Goal: Task Accomplishment & Management: Manage account settings

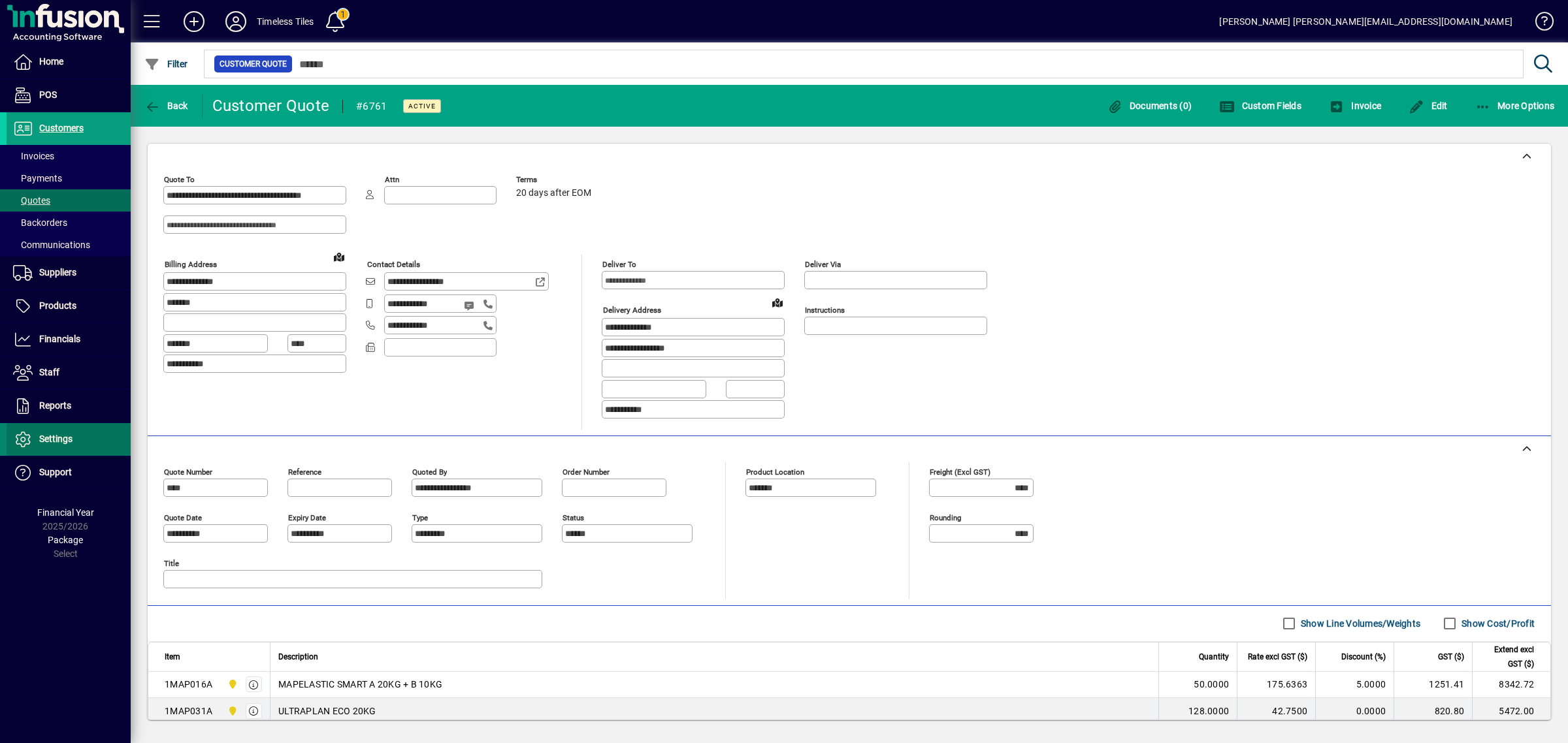
click at [65, 443] on span "Settings" at bounding box center [56, 438] width 33 height 11
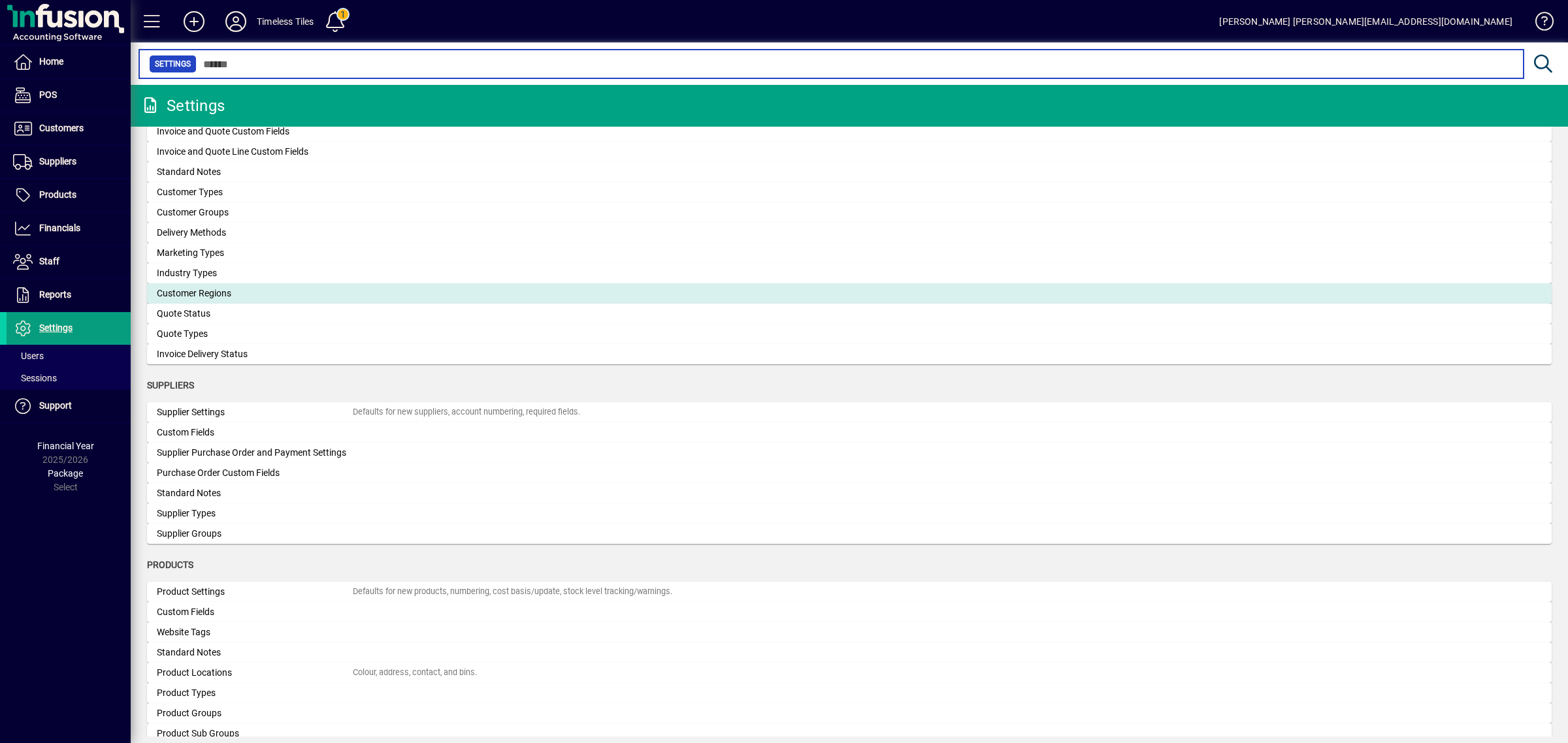
scroll to position [998, 0]
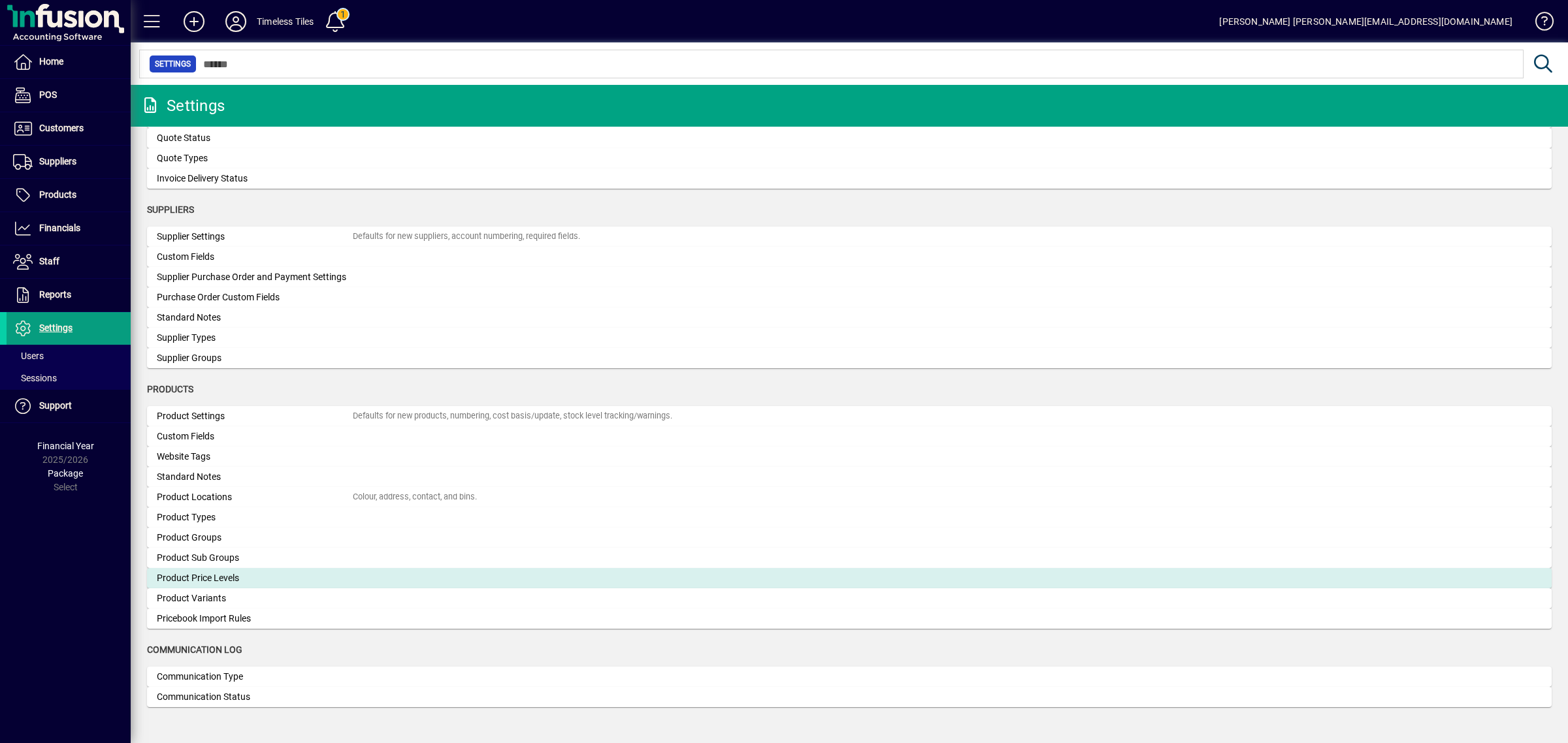
click at [187, 579] on div "Product Price Levels" at bounding box center [255, 579] width 196 height 14
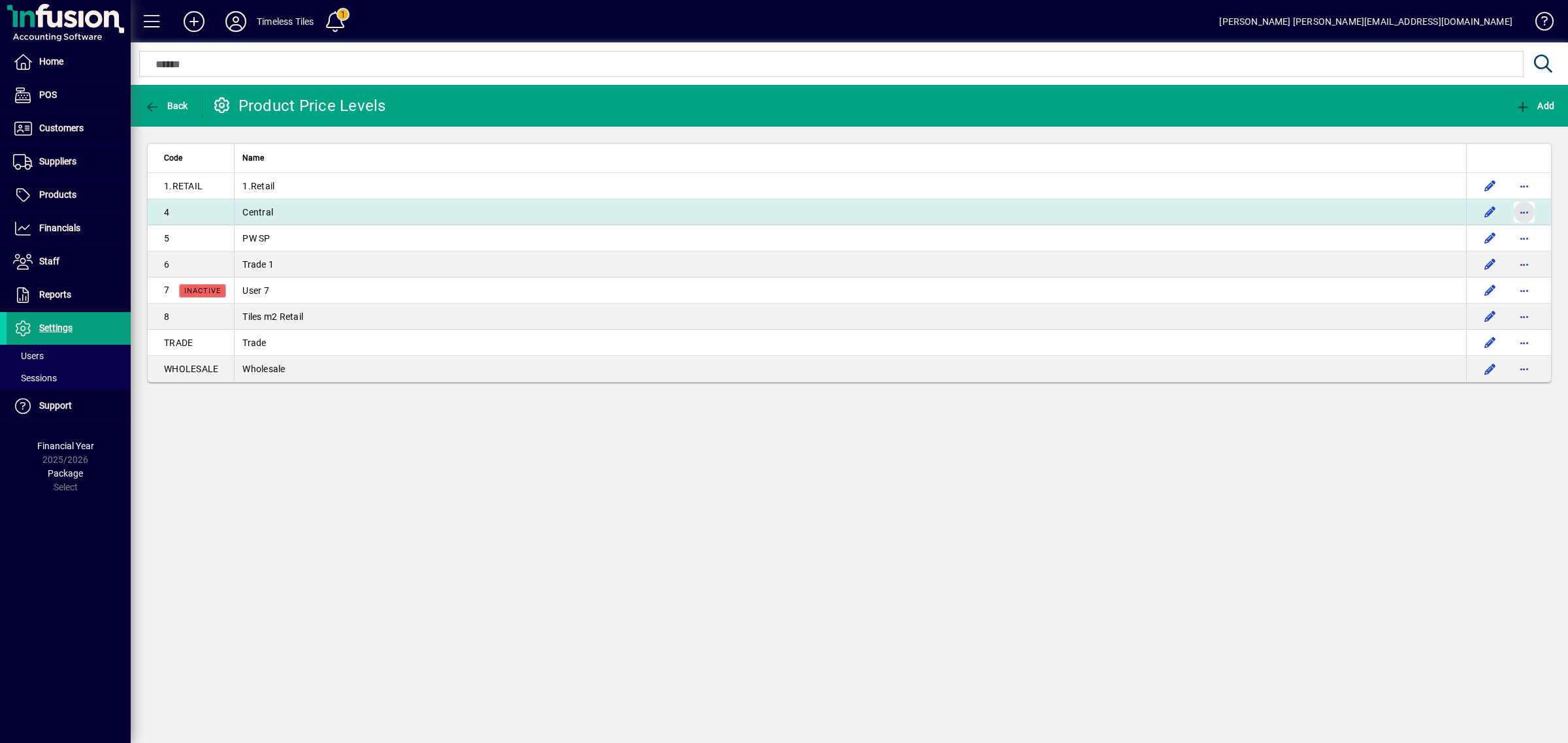
click at [1531, 209] on span "button" at bounding box center [1525, 212] width 31 height 31
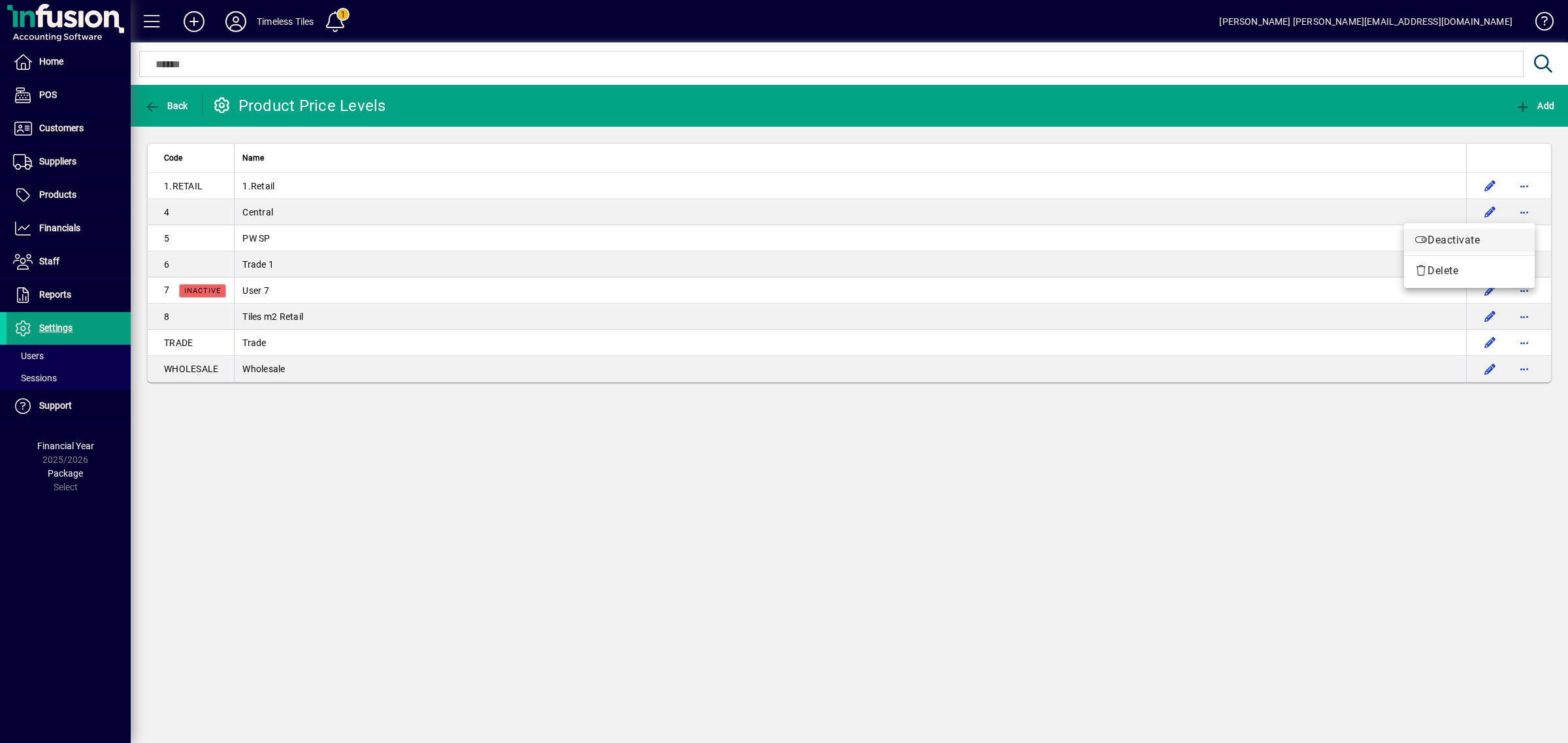
click at [1449, 242] on span "Deactivate" at bounding box center [1470, 241] width 110 height 16
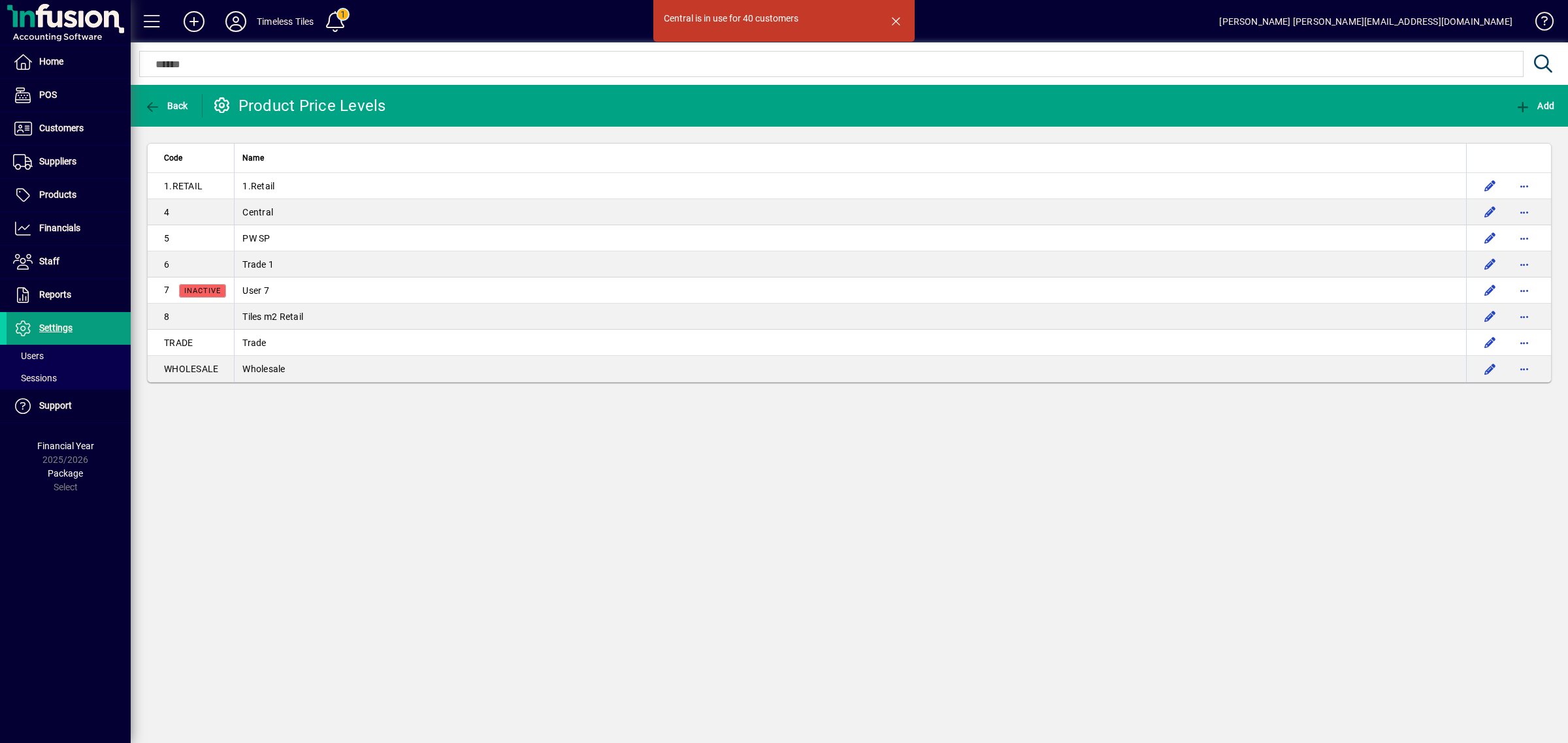
click at [932, 439] on div "Central is in use for 40 customers Back Product Price Levels Add Code Name 1.RE…" at bounding box center [849, 414] width 1437 height 658
click at [899, 28] on span "button" at bounding box center [896, 21] width 31 height 31
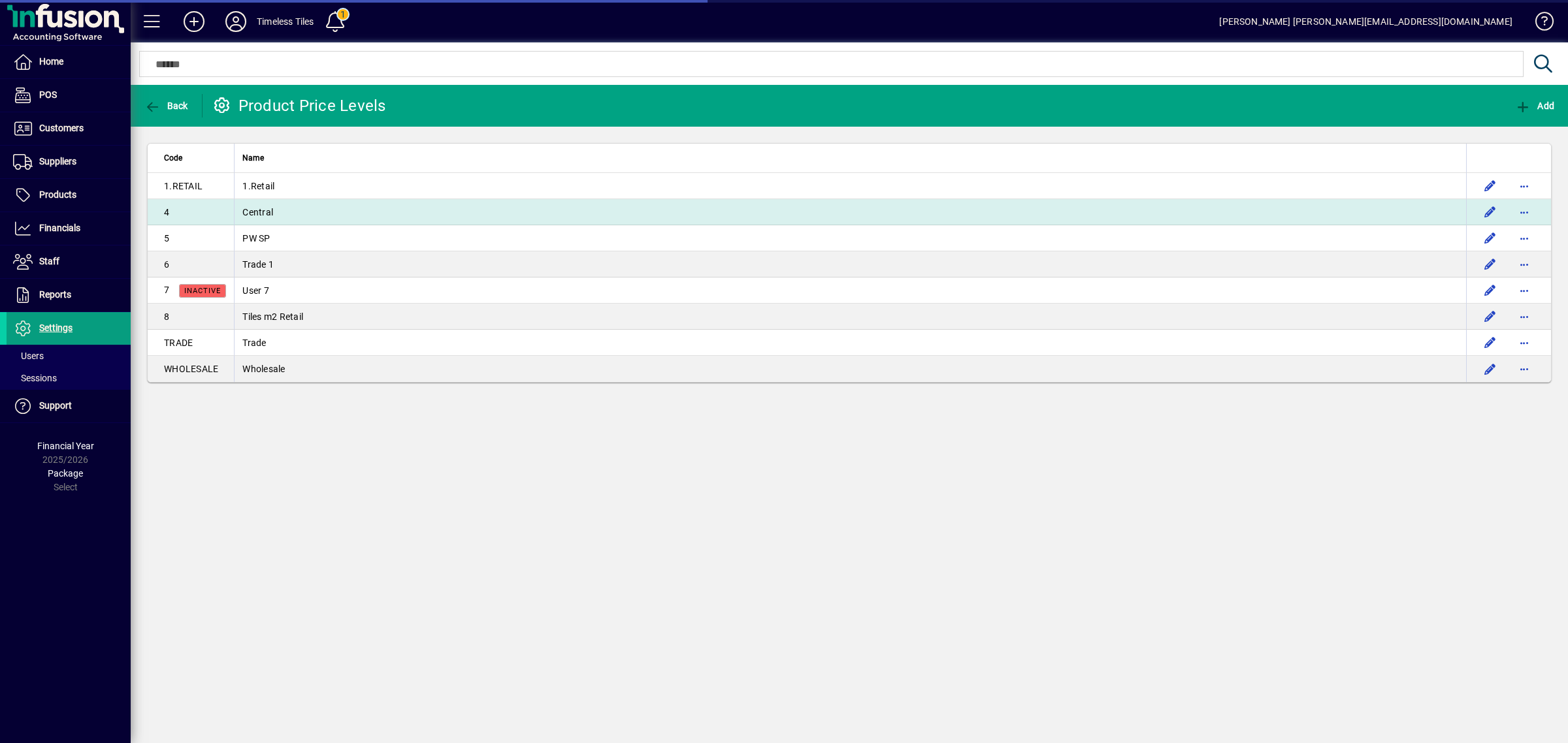
click at [447, 207] on td "Central" at bounding box center [849, 212] width 1232 height 27
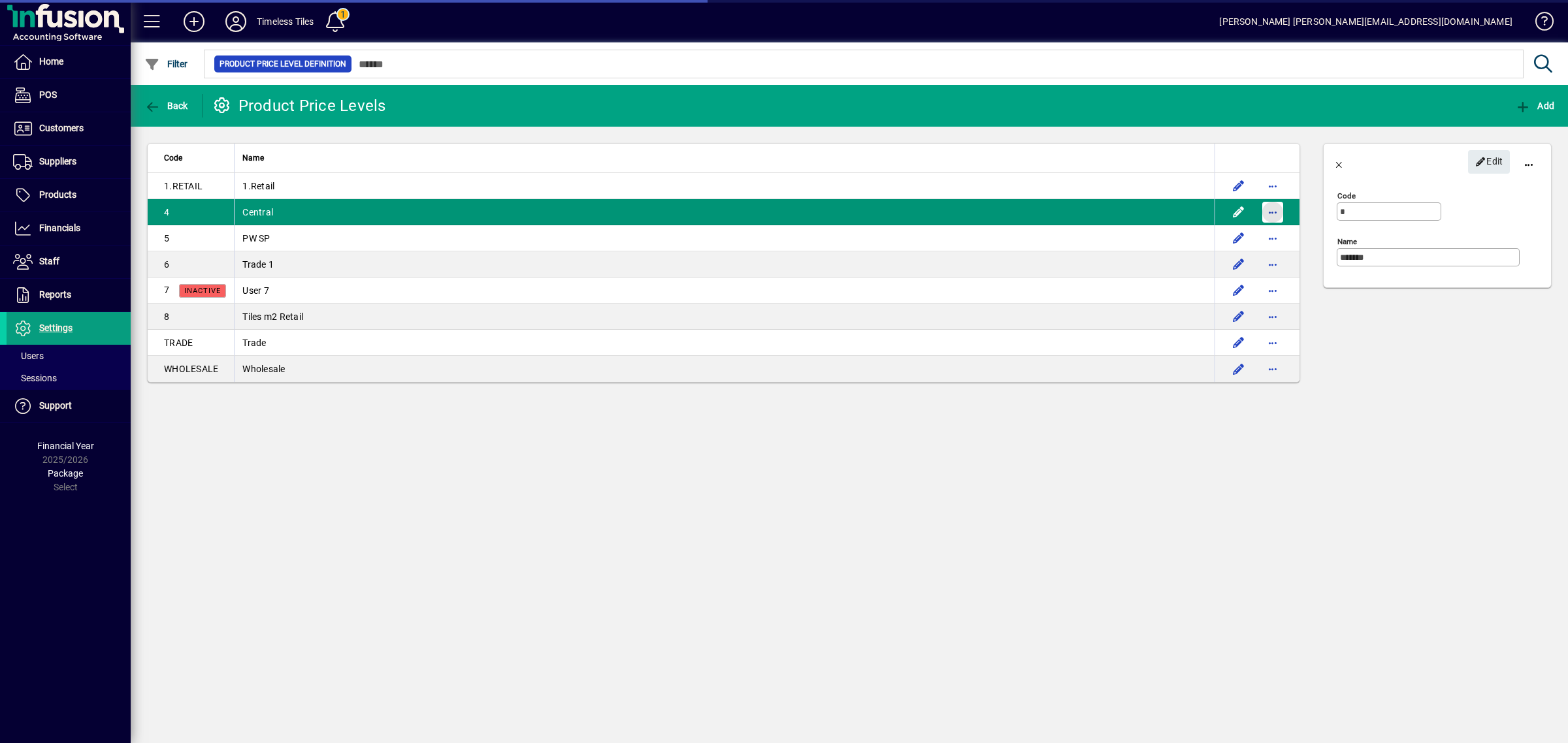
click at [1269, 212] on span "button" at bounding box center [1273, 212] width 31 height 31
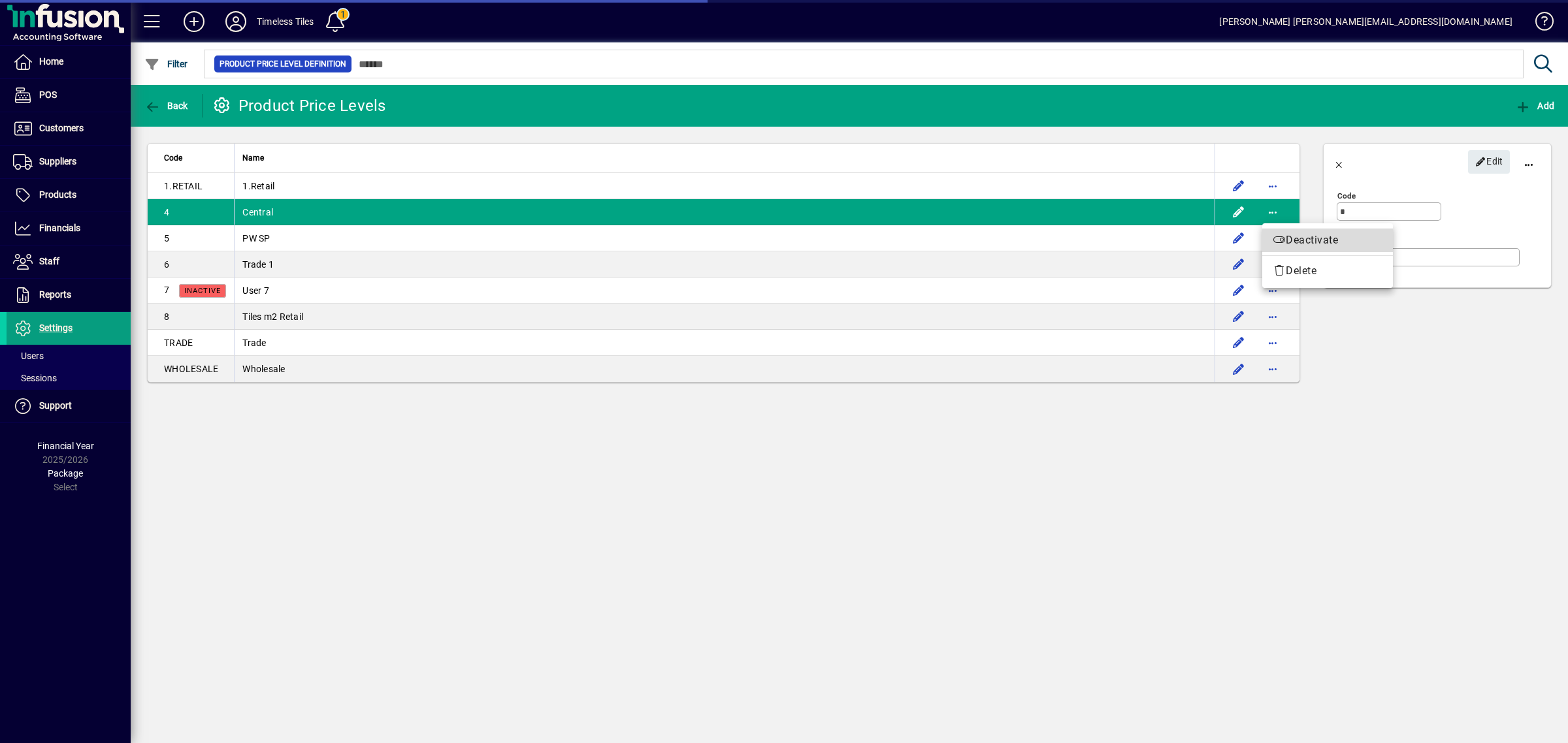
click at [1295, 243] on span "Deactivate" at bounding box center [1328, 241] width 110 height 16
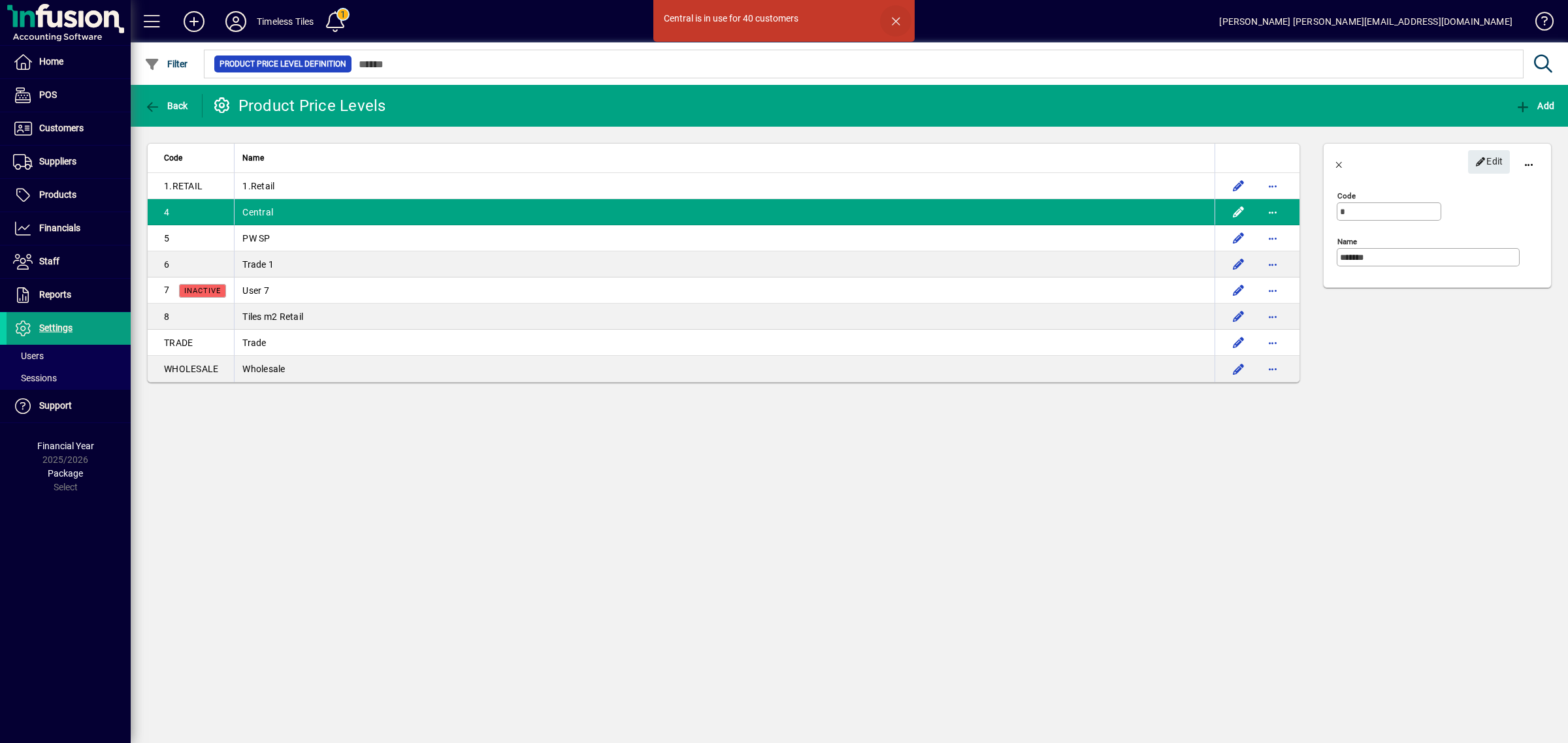
click at [902, 15] on span "button" at bounding box center [896, 21] width 31 height 31
